Goal: Information Seeking & Learning: Learn about a topic

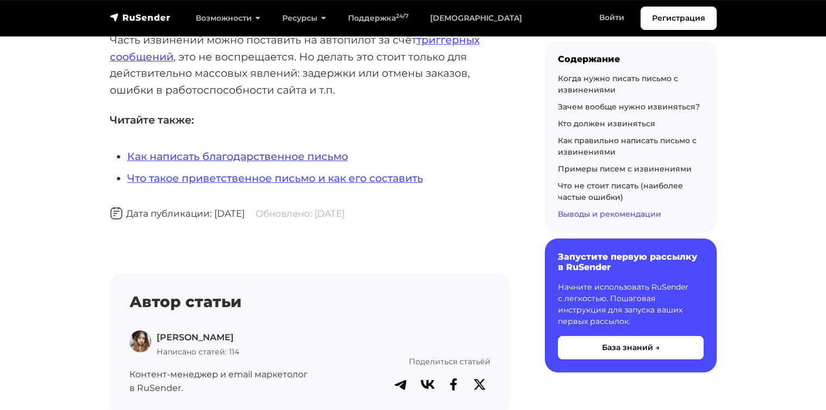
scroll to position [11652, 0]
